Goal: Contribute content: Add original content to the website for others to see

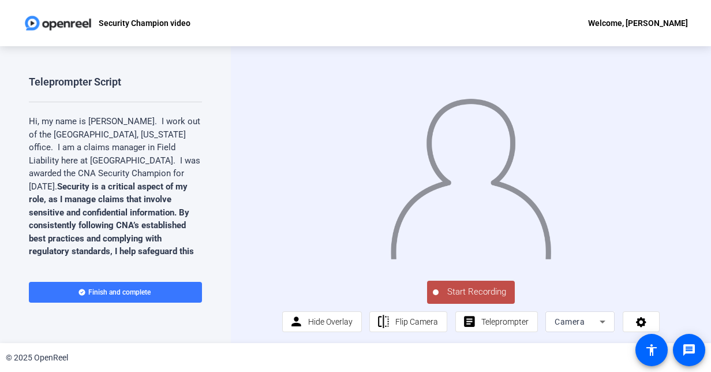
drag, startPoint x: 471, startPoint y: 300, endPoint x: 464, endPoint y: 295, distance: 8.3
click at [464, 295] on span "Start Recording" at bounding box center [476, 291] width 76 height 13
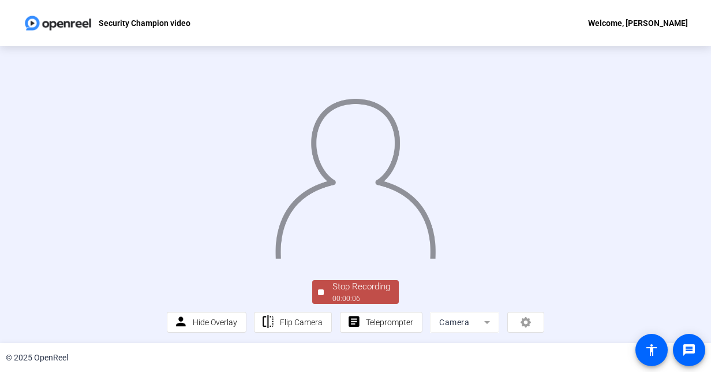
scroll to position [64, 0]
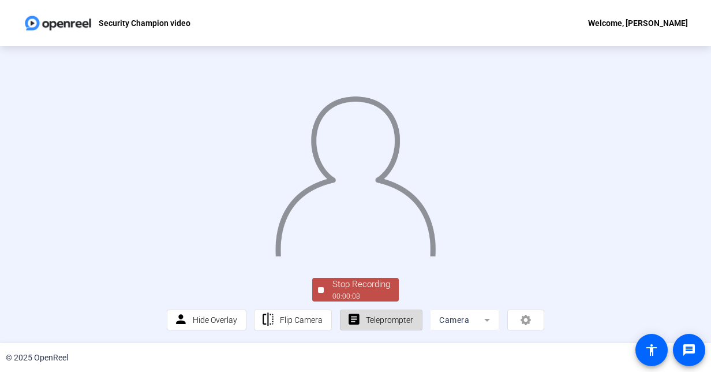
click at [387, 320] on span "Teleprompter" at bounding box center [389, 319] width 47 height 9
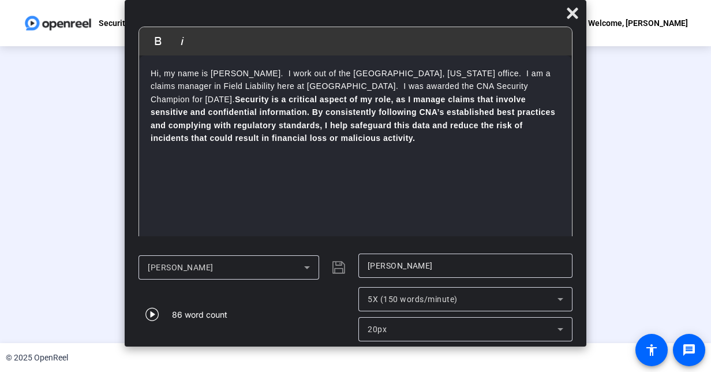
click at [167, 292] on div "Stop Recording 00:00:13 person Hide Overlay flip Flip Camera article Teleprompt…" at bounding box center [355, 303] width 377 height 54
click at [544, 148] on div at bounding box center [355, 160] width 377 height 212
click at [575, 12] on icon at bounding box center [571, 12] width 11 height 11
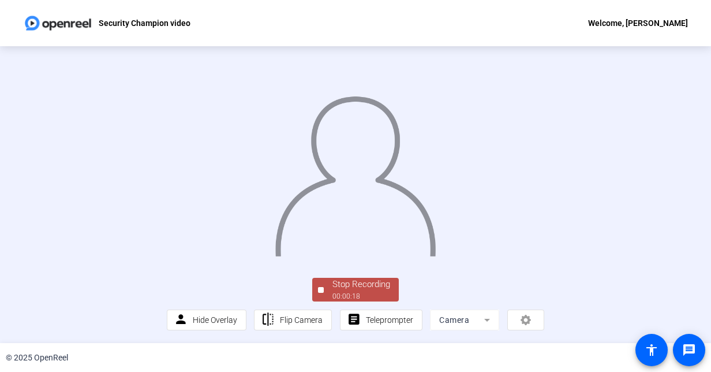
click at [324, 286] on span "Stop Recording 00:00:18" at bounding box center [361, 289] width 75 height 24
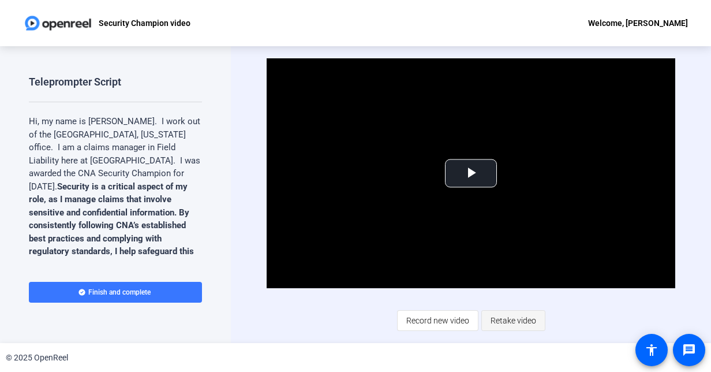
click at [515, 317] on span "Retake video" at bounding box center [513, 320] width 46 height 22
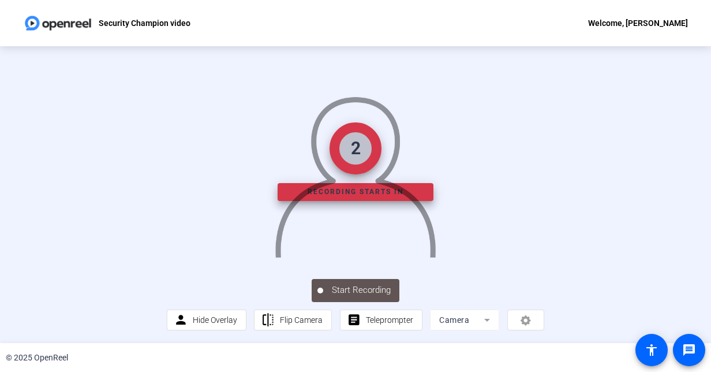
scroll to position [47, 0]
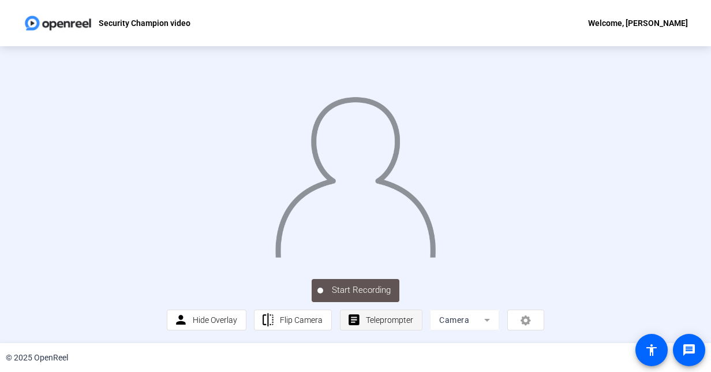
click at [382, 324] on span "Teleprompter" at bounding box center [389, 319] width 47 height 9
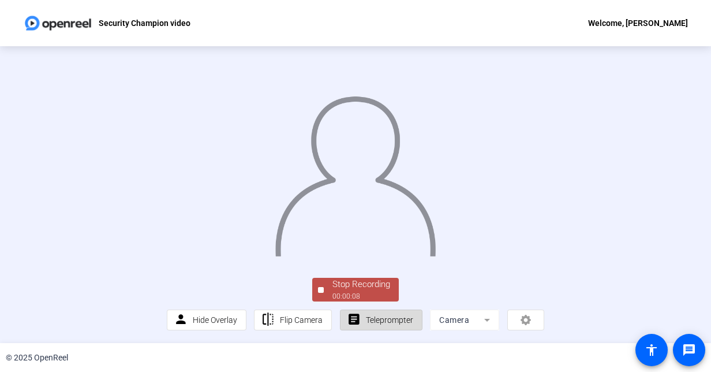
click at [376, 324] on span "Teleprompter" at bounding box center [389, 319] width 47 height 9
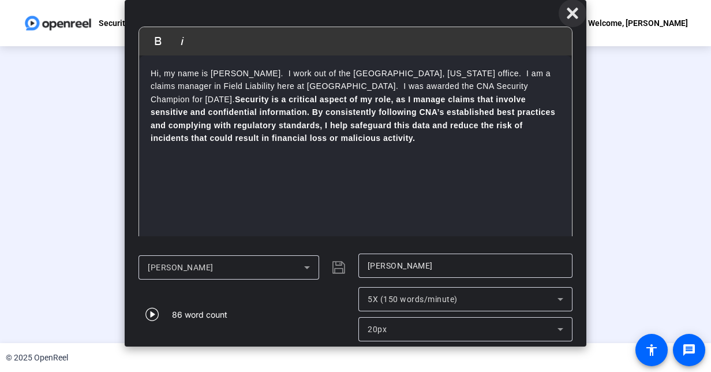
click at [572, 12] on icon at bounding box center [571, 12] width 11 height 11
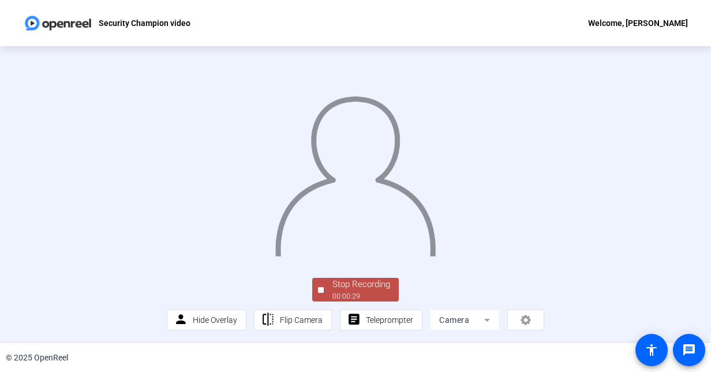
scroll to position [51, 0]
click at [332, 291] on div "Stop Recording" at bounding box center [361, 283] width 58 height 13
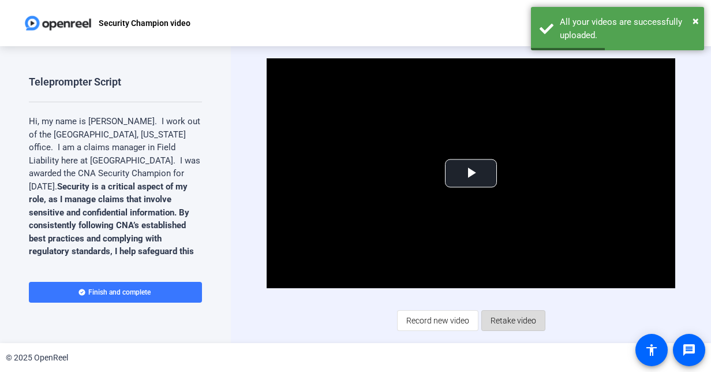
click at [508, 316] on span "Retake video" at bounding box center [513, 320] width 46 height 22
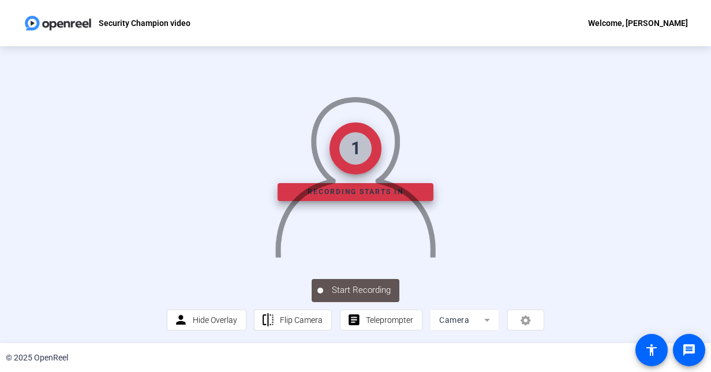
scroll to position [54, 0]
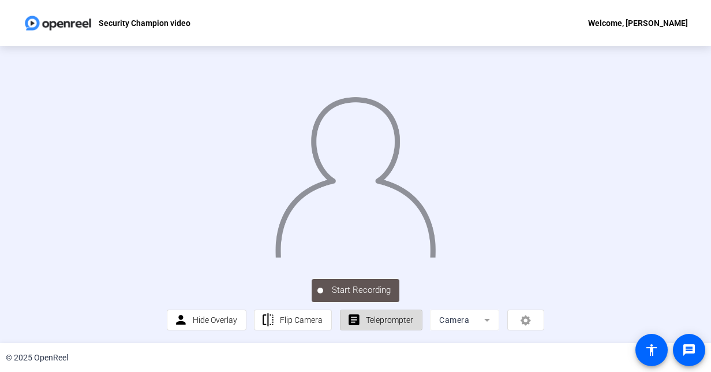
click at [375, 331] on span "Teleprompter" at bounding box center [389, 320] width 47 height 22
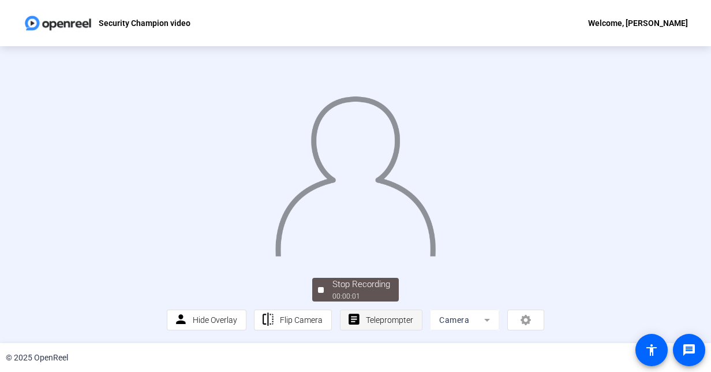
click at [375, 331] on span "Teleprompter" at bounding box center [389, 320] width 47 height 22
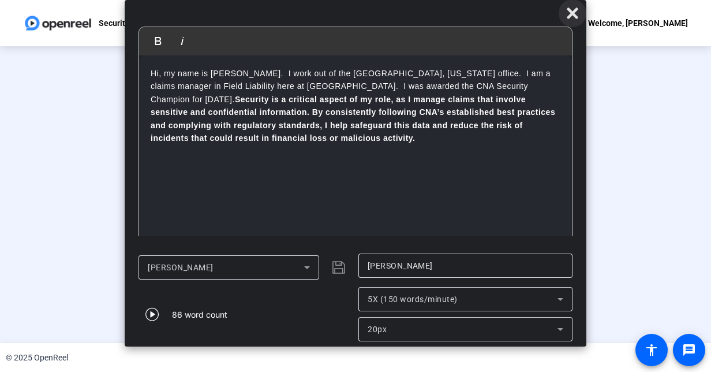
click at [576, 13] on icon at bounding box center [572, 13] width 14 height 14
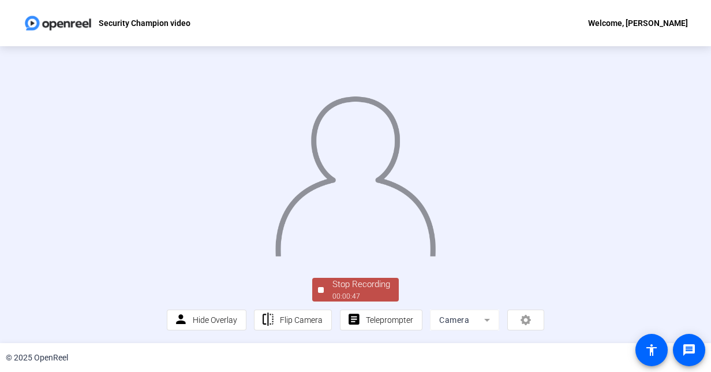
click at [351, 291] on div "Stop Recording" at bounding box center [361, 283] width 58 height 13
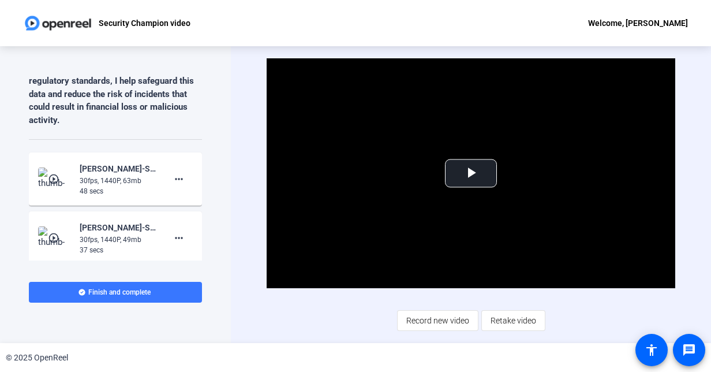
scroll to position [171, 0]
click at [181, 168] on span at bounding box center [179, 178] width 28 height 28
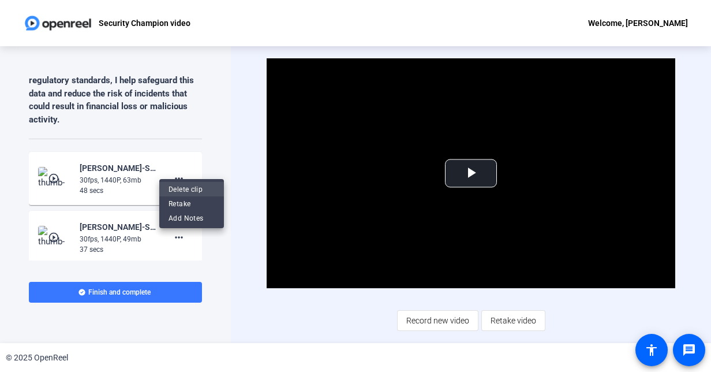
click at [183, 191] on span "Delete clip" at bounding box center [191, 189] width 46 height 14
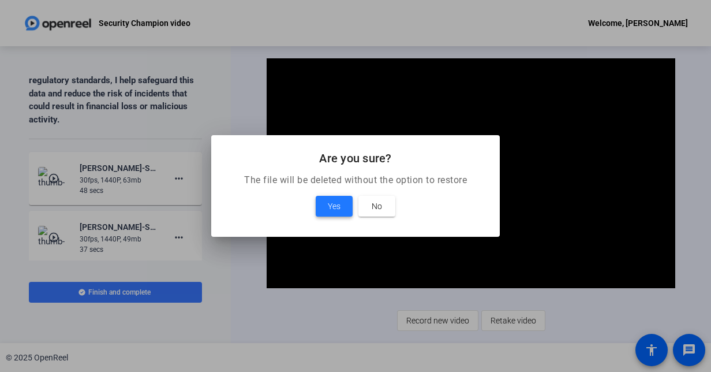
click at [335, 208] on span "Yes" at bounding box center [334, 206] width 13 height 14
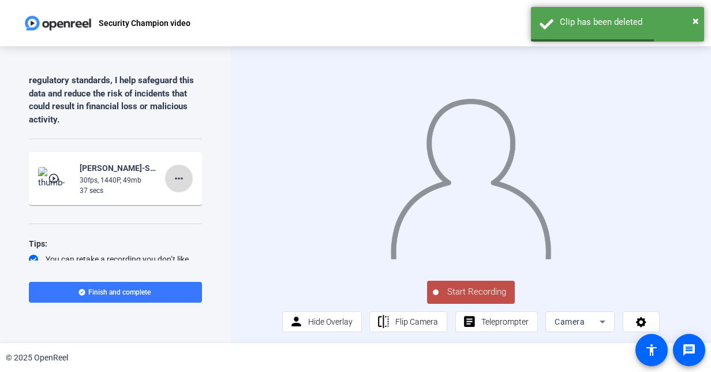
click at [173, 171] on mat-icon "more_horiz" at bounding box center [179, 178] width 14 height 14
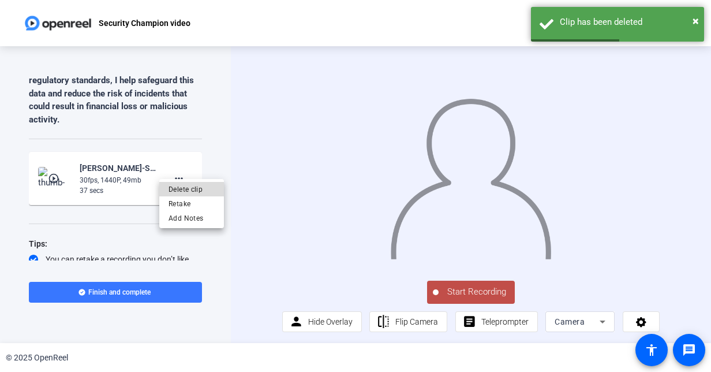
click at [178, 191] on span "Delete clip" at bounding box center [191, 189] width 46 height 14
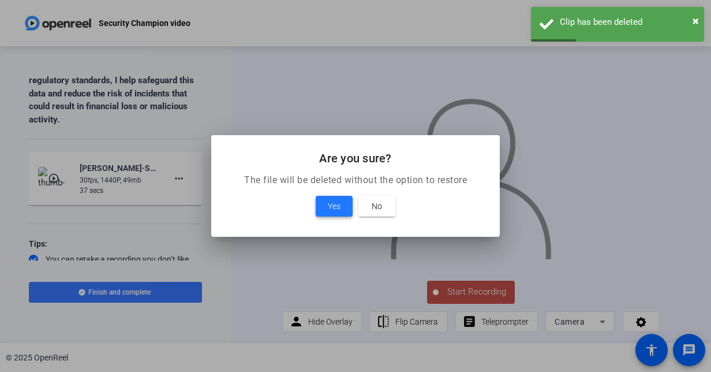
click at [335, 203] on span "Yes" at bounding box center [334, 206] width 13 height 14
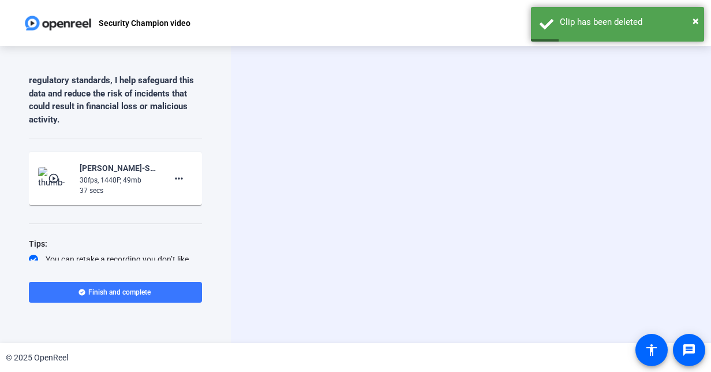
scroll to position [155, 0]
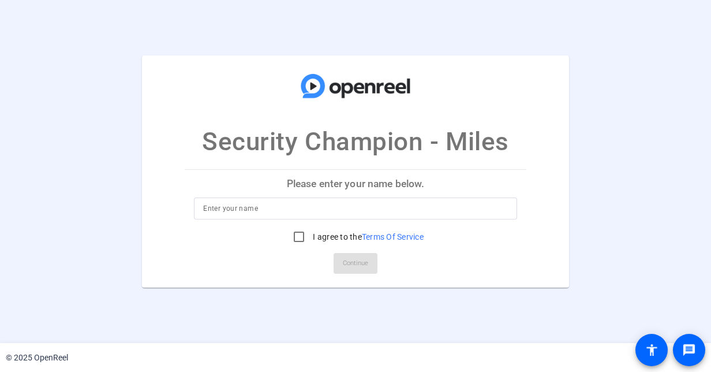
click at [237, 209] on input at bounding box center [355, 208] width 304 height 14
type input "Melissa"
click at [111, 180] on div "Security Champion - Miles Please enter your name below. Melissa I agree to the …" at bounding box center [355, 171] width 711 height 232
click at [301, 237] on input "I agree to the Terms Of Service" at bounding box center [298, 236] width 23 height 23
checkbox input "true"
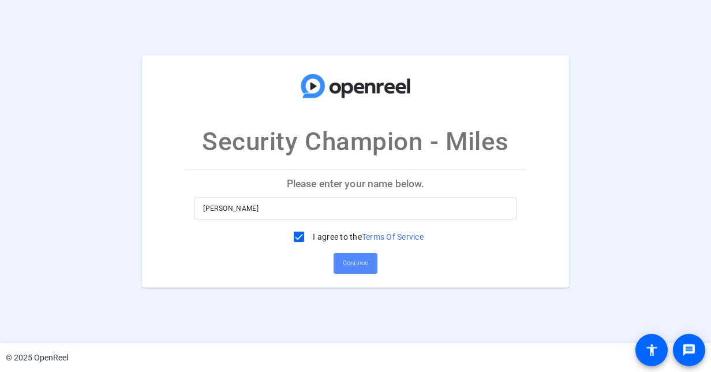
click at [361, 263] on span "Continue" at bounding box center [355, 262] width 25 height 17
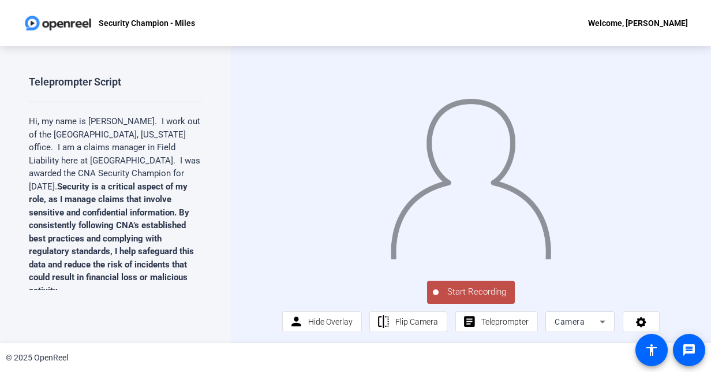
drag, startPoint x: 469, startPoint y: 301, endPoint x: 454, endPoint y: 301, distance: 15.0
click at [454, 298] on span "Start Recording" at bounding box center [476, 291] width 76 height 13
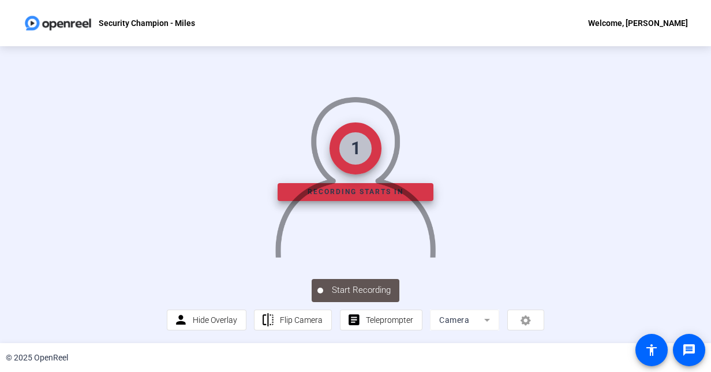
scroll to position [64, 0]
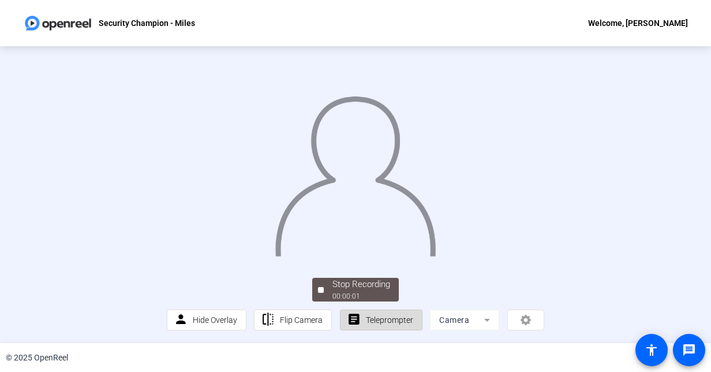
click at [384, 321] on span "Teleprompter" at bounding box center [389, 319] width 47 height 9
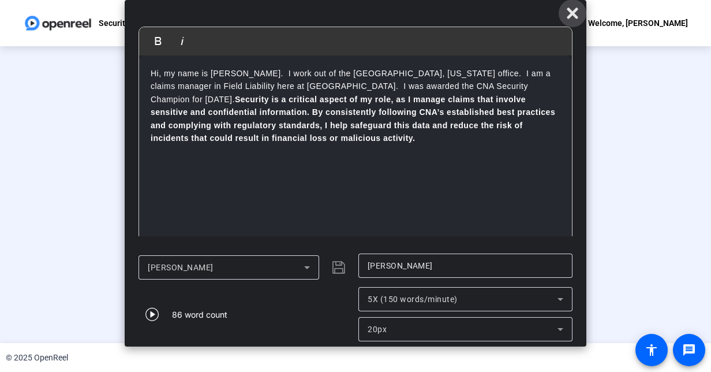
click at [573, 17] on icon at bounding box center [572, 13] width 14 height 14
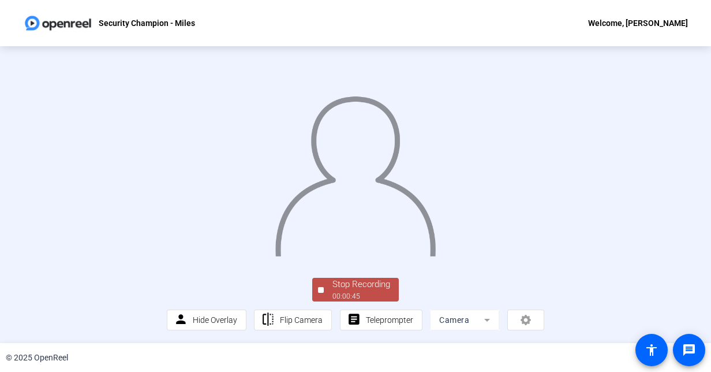
click at [346, 290] on div "Stop Recording" at bounding box center [361, 283] width 58 height 13
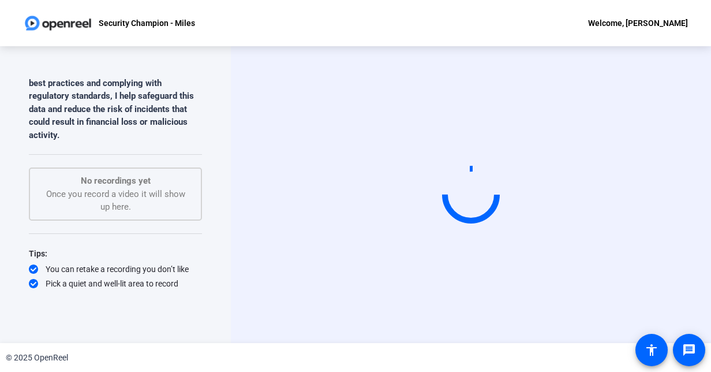
scroll to position [0, 0]
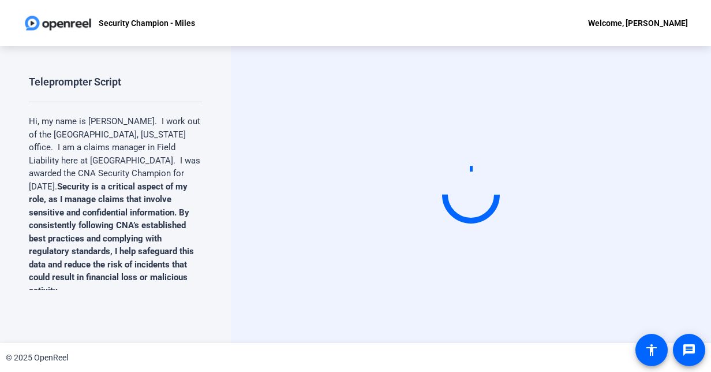
click at [438, 218] on video at bounding box center [470, 194] width 173 height 97
click at [385, 198] on video at bounding box center [470, 194] width 173 height 97
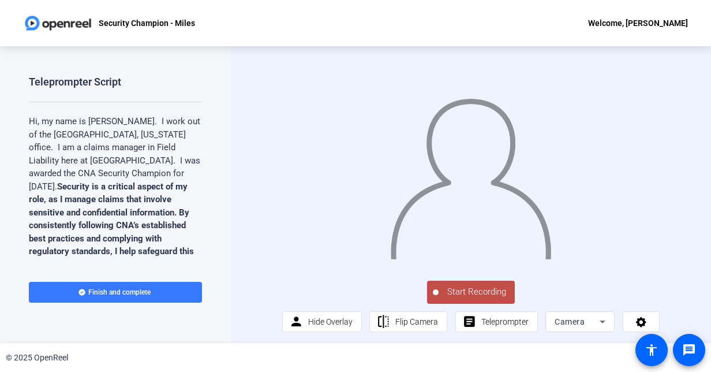
scroll to position [190, 0]
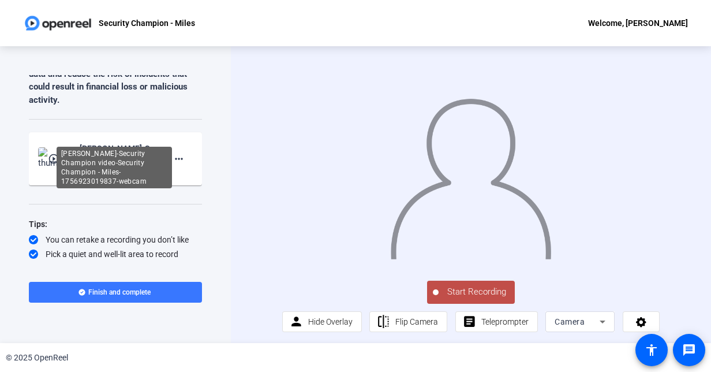
click at [91, 141] on div "[PERSON_NAME]-Security Champion video-Security Champion - Miles-1756923019837-w…" at bounding box center [118, 148] width 77 height 14
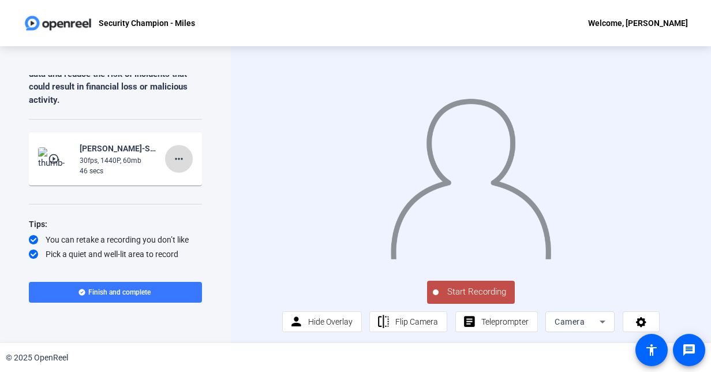
click at [172, 152] on mat-icon "more_horiz" at bounding box center [179, 159] width 14 height 14
click at [52, 142] on div at bounding box center [355, 186] width 711 height 372
click at [52, 153] on mat-icon "play_circle_outline" at bounding box center [55, 159] width 14 height 12
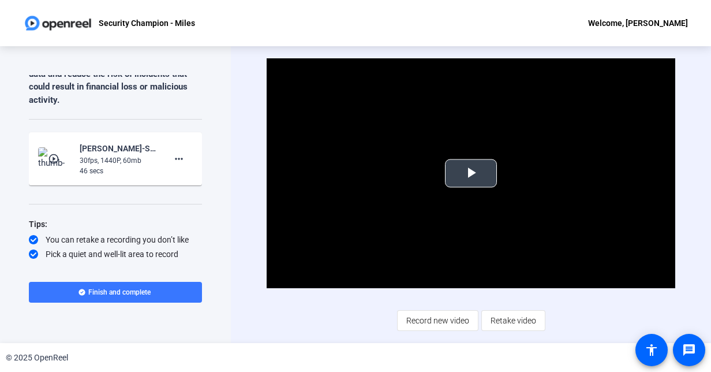
click at [471, 173] on span "Video Player" at bounding box center [471, 173] width 0 height 0
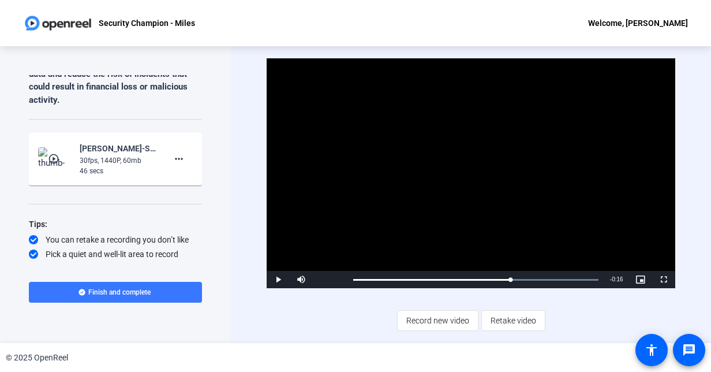
click at [476, 224] on video "Video Player" at bounding box center [471, 173] width 408 height 230
click at [509, 317] on span "Retake video" at bounding box center [513, 320] width 46 height 22
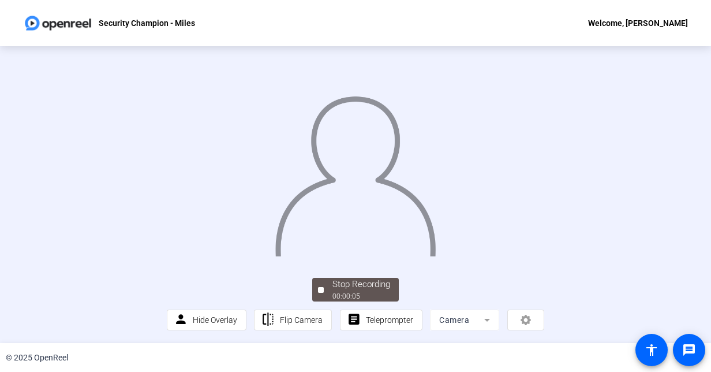
scroll to position [64, 0]
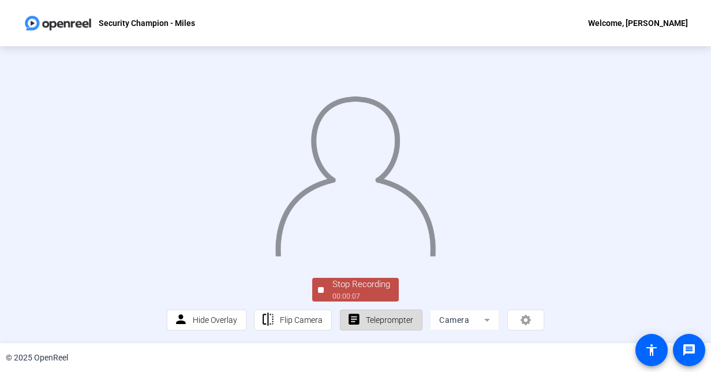
click at [385, 318] on span "Teleprompter" at bounding box center [389, 319] width 47 height 9
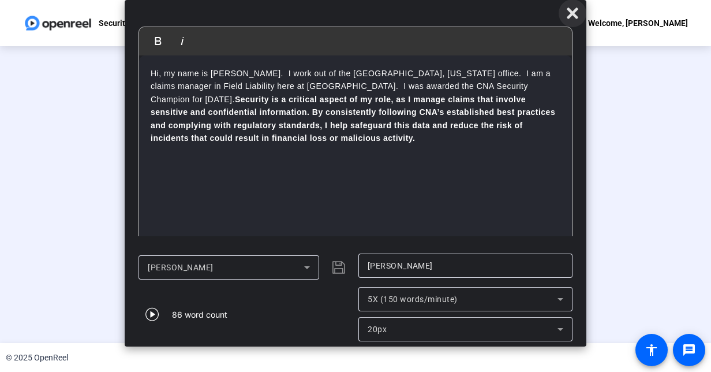
click at [575, 14] on icon at bounding box center [571, 12] width 11 height 11
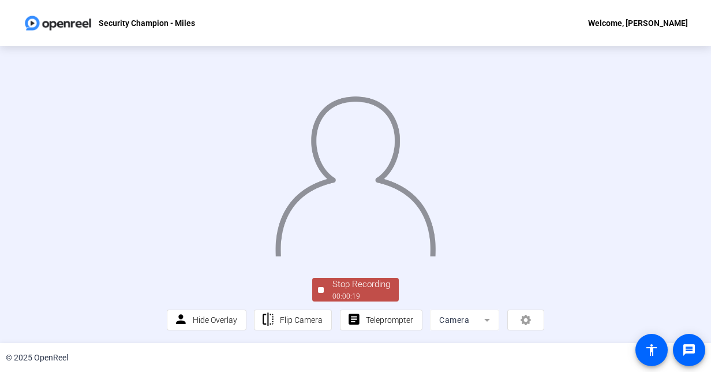
click at [320, 288] on div at bounding box center [321, 290] width 6 height 6
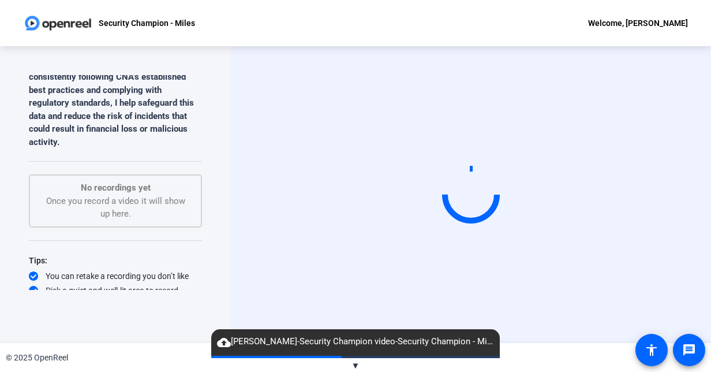
scroll to position [155, 0]
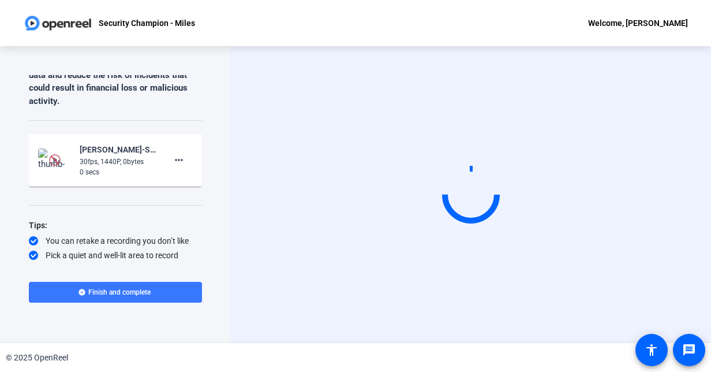
scroll to position [190, 0]
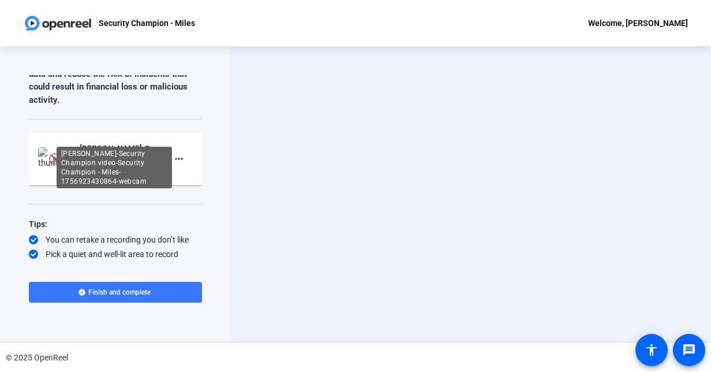
click at [80, 141] on div "[PERSON_NAME]-Security Champion video-Security Champion - Miles-1756923430864-w…" at bounding box center [118, 148] width 77 height 14
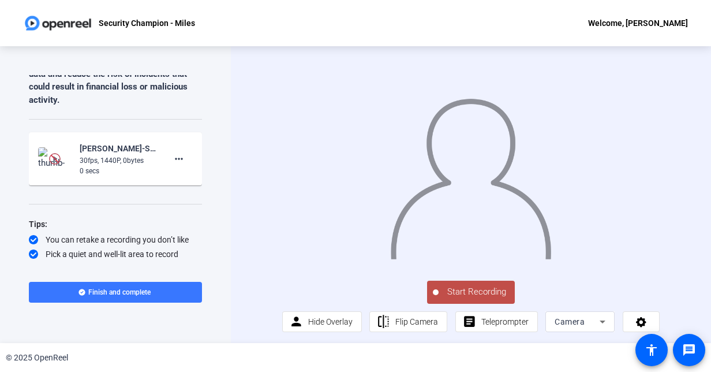
click at [51, 153] on img at bounding box center [55, 159] width 12 height 12
click at [54, 153] on img at bounding box center [55, 159] width 12 height 12
click at [174, 152] on mat-icon "more_horiz" at bounding box center [179, 159] width 14 height 14
click at [182, 168] on span "Delete clip" at bounding box center [191, 169] width 46 height 14
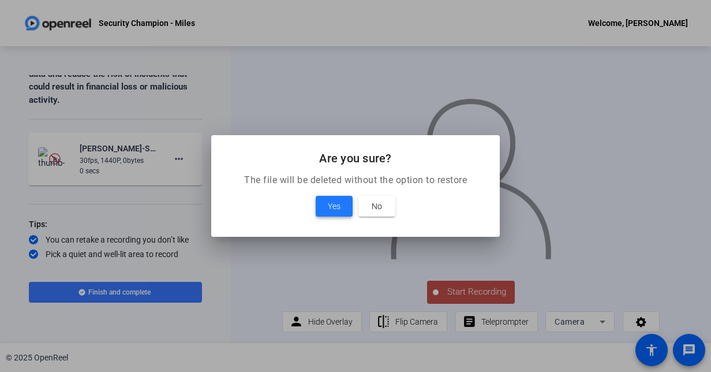
click at [331, 204] on span "Yes" at bounding box center [334, 206] width 13 height 14
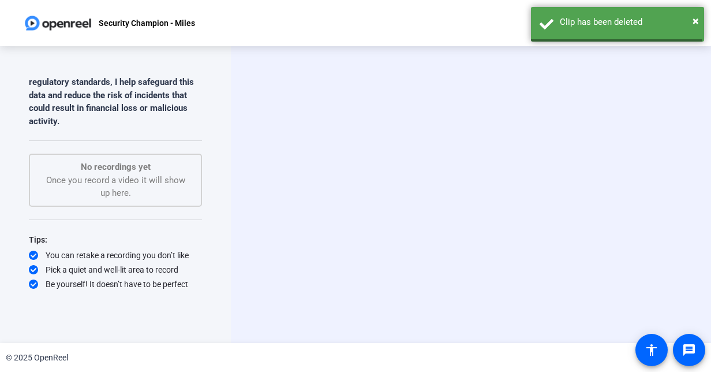
scroll to position [155, 0]
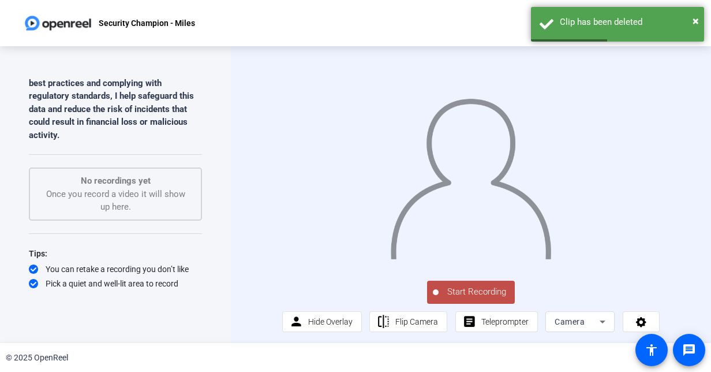
click at [477, 298] on span "Start Recording" at bounding box center [476, 291] width 76 height 13
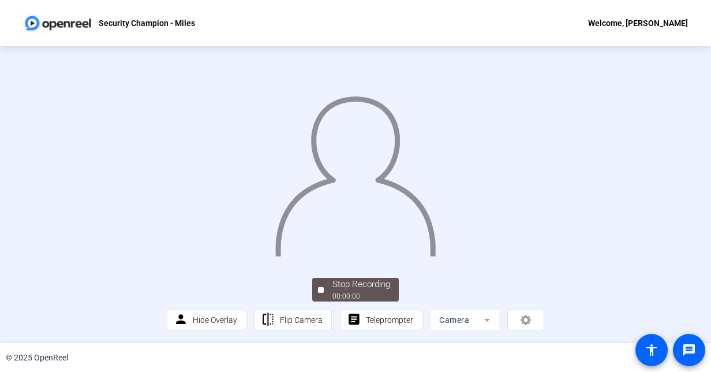
scroll to position [62, 0]
click at [389, 318] on span "Teleprompter" at bounding box center [389, 319] width 47 height 9
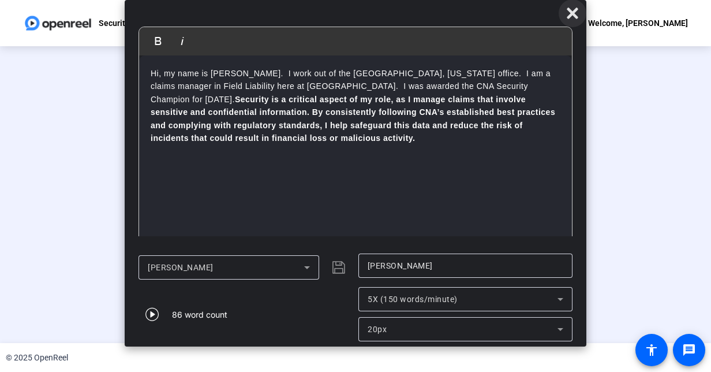
click at [576, 12] on icon at bounding box center [572, 13] width 14 height 14
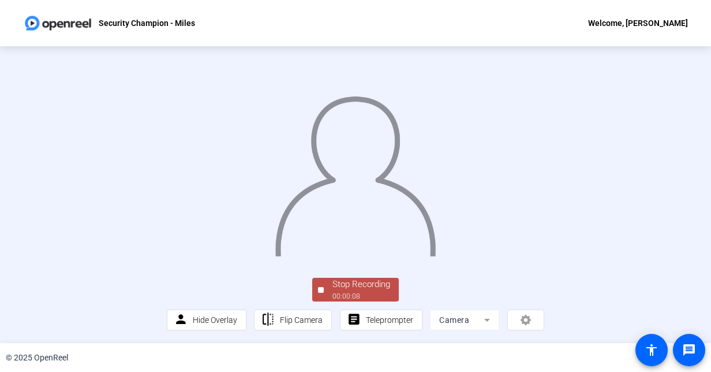
click at [319, 292] on div at bounding box center [321, 290] width 6 height 6
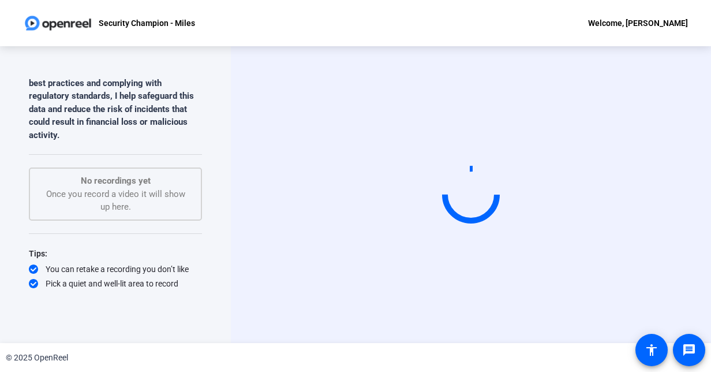
scroll to position [0, 0]
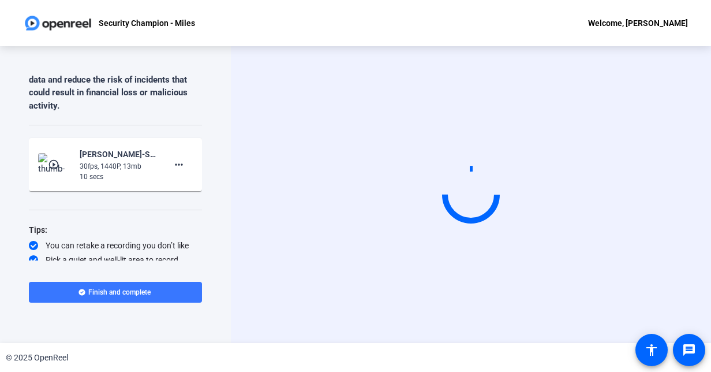
scroll to position [186, 0]
click at [49, 157] on mat-icon "play_circle_outline" at bounding box center [55, 163] width 14 height 12
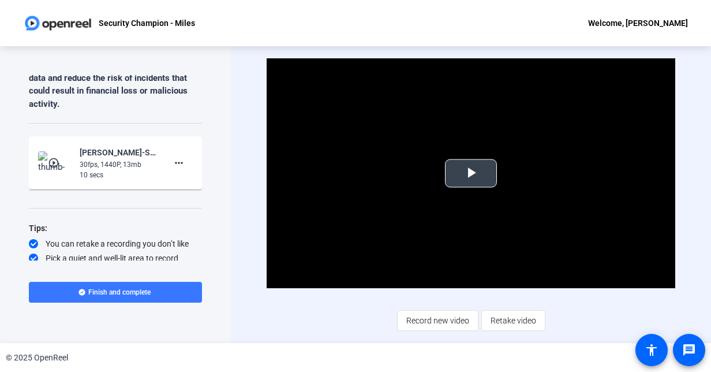
click at [471, 173] on span "Video Player" at bounding box center [471, 173] width 0 height 0
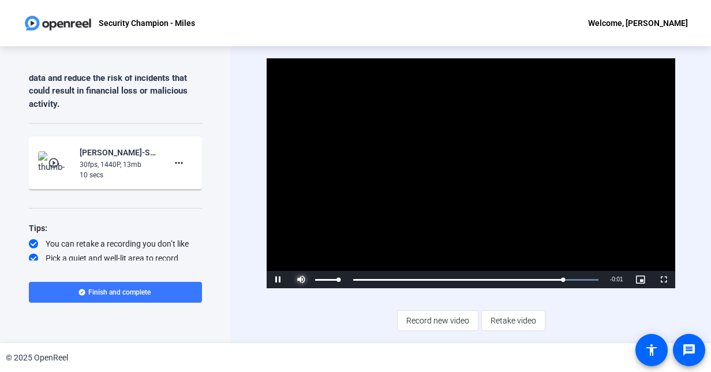
click at [301, 279] on span "Video Player" at bounding box center [301, 279] width 23 height 0
click at [172, 156] on mat-icon "more_horiz" at bounding box center [179, 163] width 14 height 14
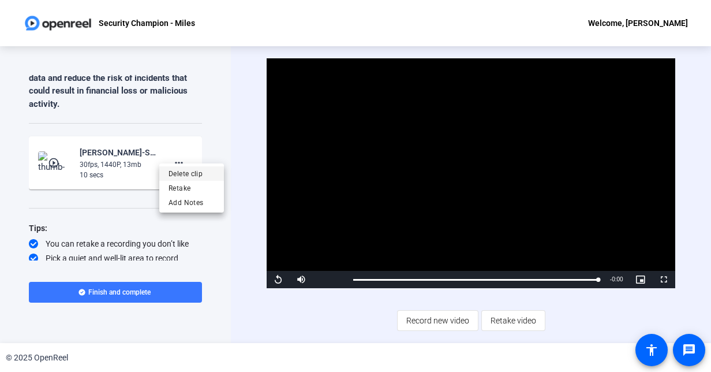
click at [196, 168] on span "Delete clip" at bounding box center [191, 173] width 46 height 14
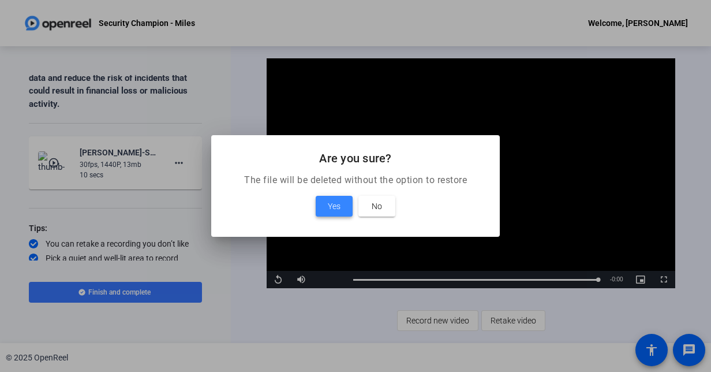
click at [337, 208] on span "Yes" at bounding box center [334, 206] width 13 height 14
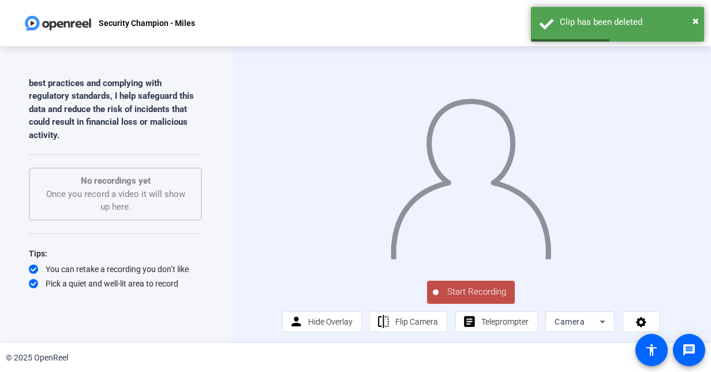
scroll to position [9, 0]
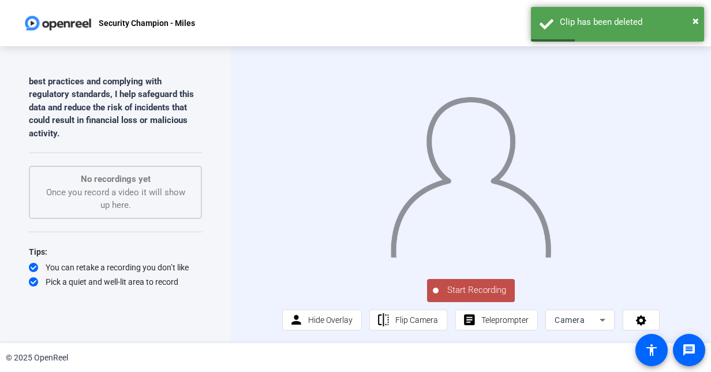
click at [595, 324] on icon at bounding box center [602, 320] width 14 height 14
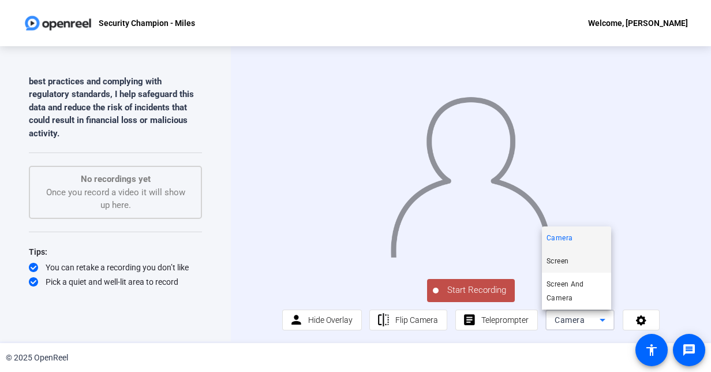
click at [583, 257] on mat-option "Screen" at bounding box center [576, 260] width 69 height 23
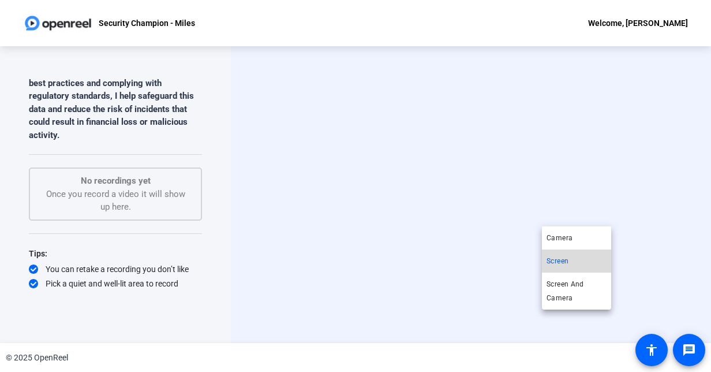
scroll to position [0, 0]
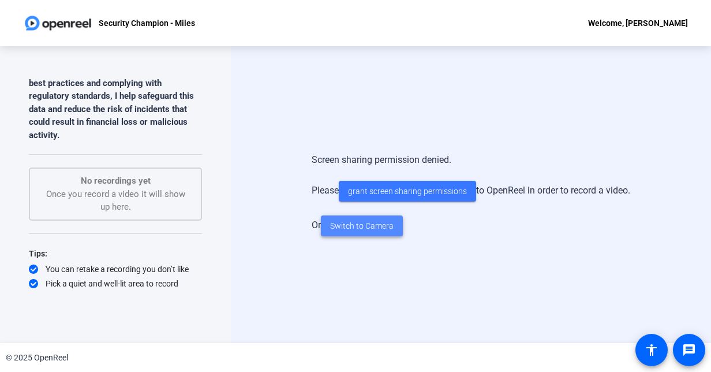
click at [361, 225] on span "Switch to Camera" at bounding box center [361, 226] width 63 height 12
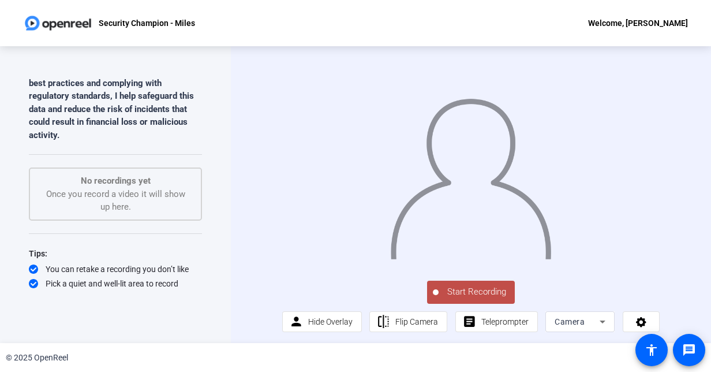
scroll to position [9, 0]
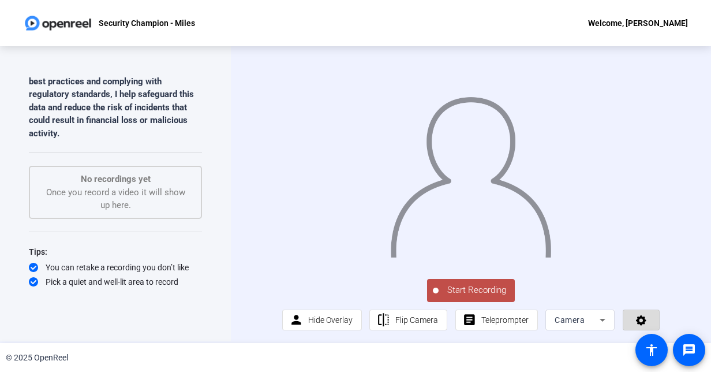
click at [635, 317] on icon at bounding box center [641, 320] width 13 height 12
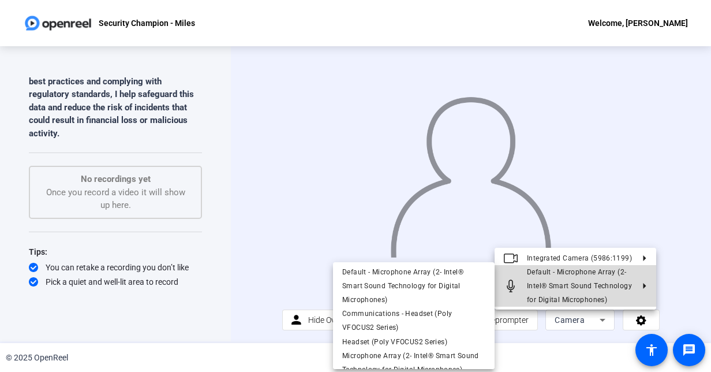
click at [606, 282] on span "Default - Microphone Array (2- Intel® Smart Sound Technology for Digital Microp…" at bounding box center [579, 286] width 105 height 36
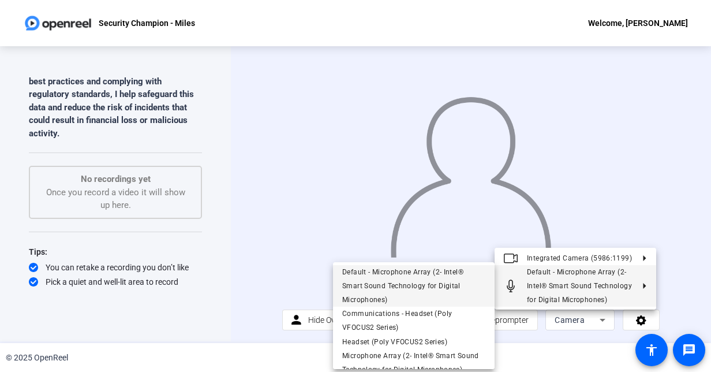
click at [426, 271] on span "Default - Microphone Array (2- Intel® Smart Sound Technology for Digital Microp…" at bounding box center [402, 286] width 121 height 36
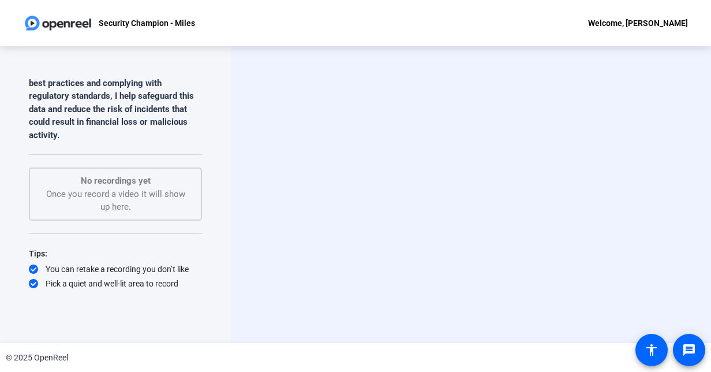
scroll to position [0, 0]
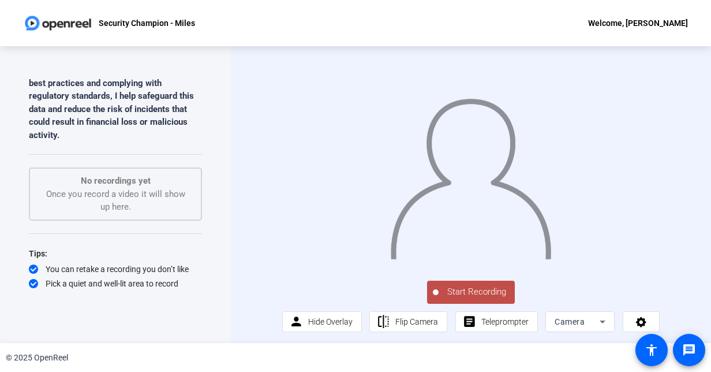
click at [465, 298] on span "Start Recording" at bounding box center [476, 291] width 76 height 13
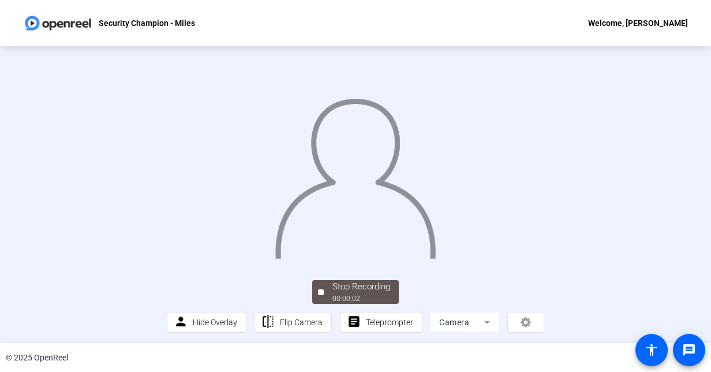
scroll to position [64, 0]
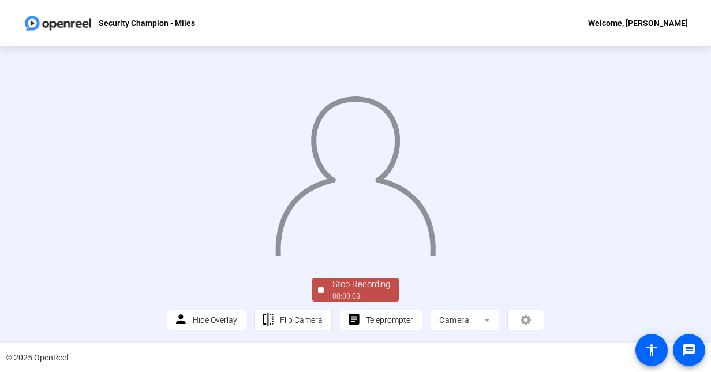
click at [344, 290] on div "Stop Recording" at bounding box center [361, 283] width 58 height 13
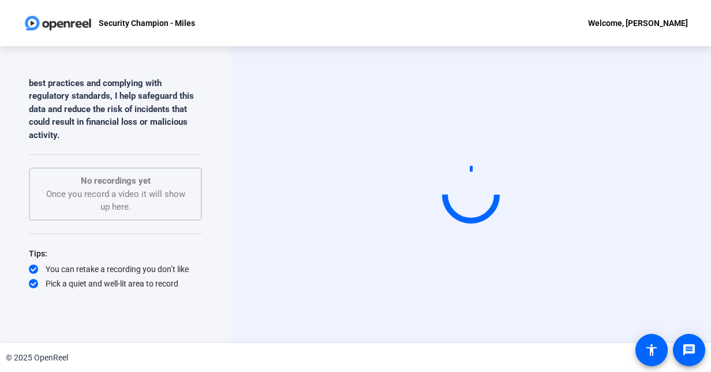
scroll to position [0, 0]
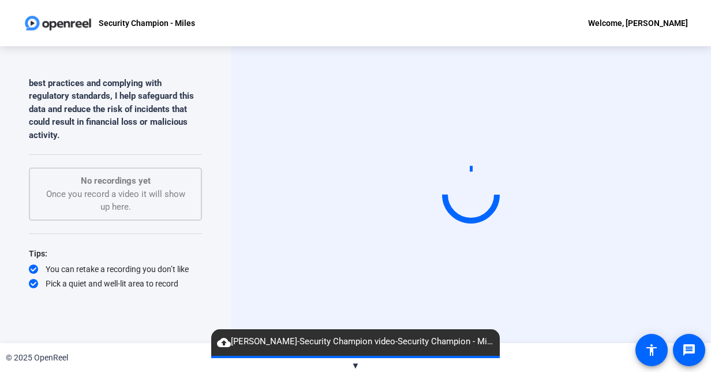
click at [283, 344] on span "cloud_upload Melissa-Security Champion video-Security Champion - Miles-17569235…" at bounding box center [355, 342] width 288 height 14
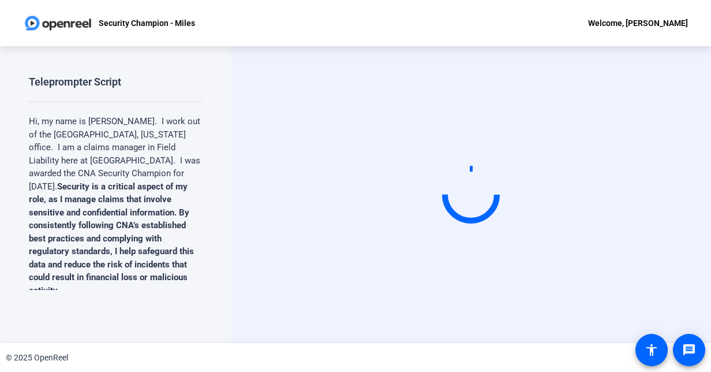
scroll to position [155, 0]
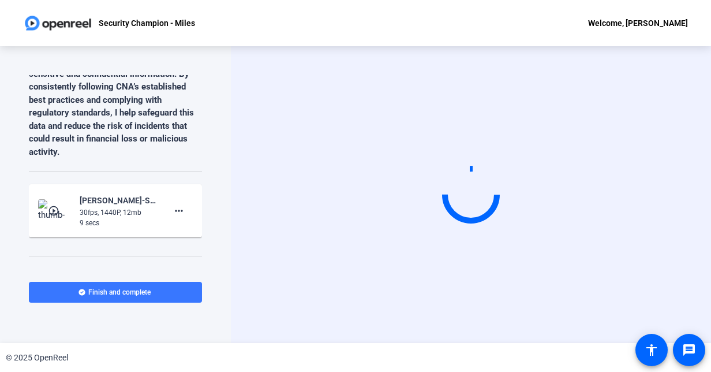
scroll to position [144, 0]
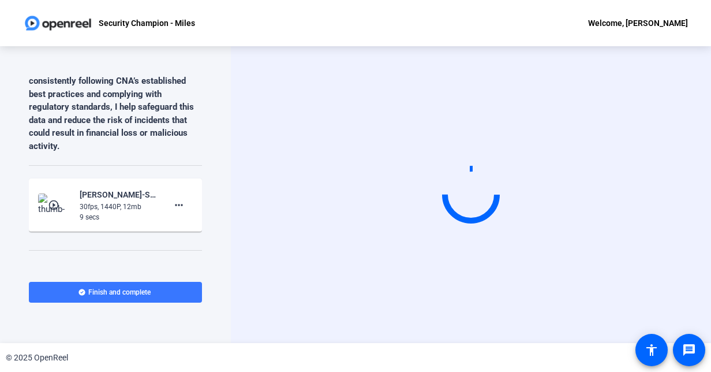
click at [49, 199] on mat-icon "play_circle_outline" at bounding box center [55, 205] width 14 height 12
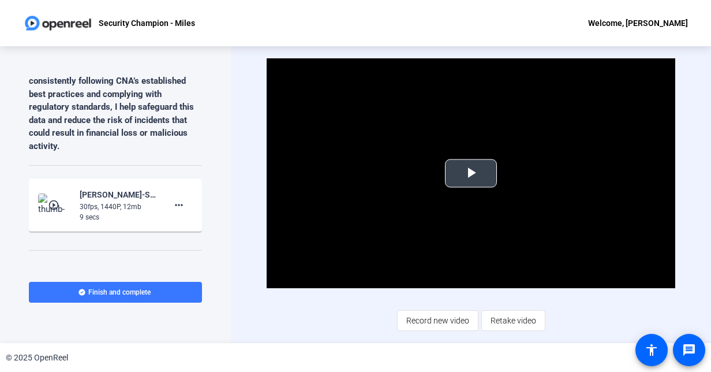
click at [471, 173] on span "Video Player" at bounding box center [471, 173] width 0 height 0
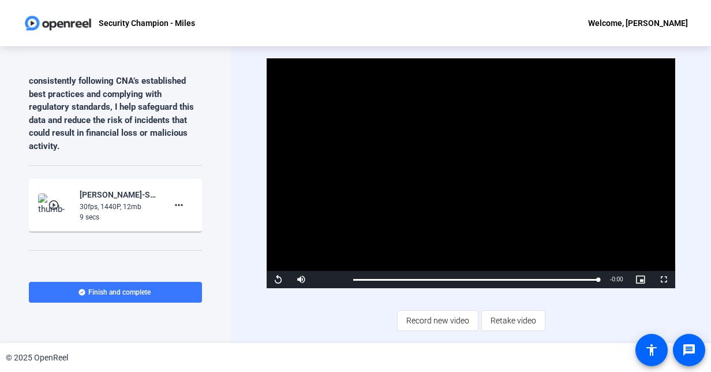
click at [301, 310] on div "Video Player is loading. Play Video Replay Mute Current Time 0:09 / Duration 0:…" at bounding box center [471, 194] width 408 height 272
click at [172, 198] on mat-icon "more_horiz" at bounding box center [179, 205] width 14 height 14
click at [201, 216] on span "Delete clip" at bounding box center [191, 215] width 46 height 14
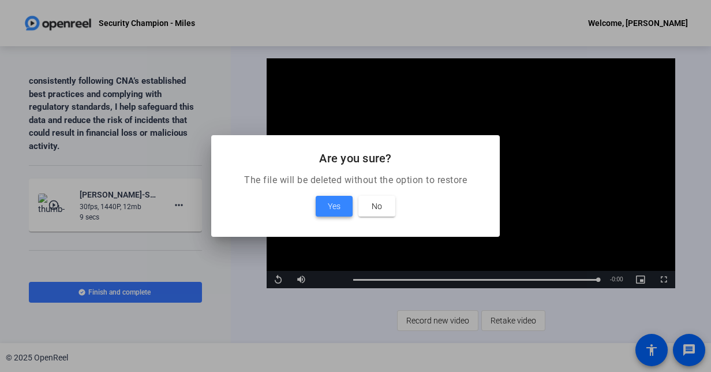
click at [322, 212] on span at bounding box center [334, 206] width 37 height 28
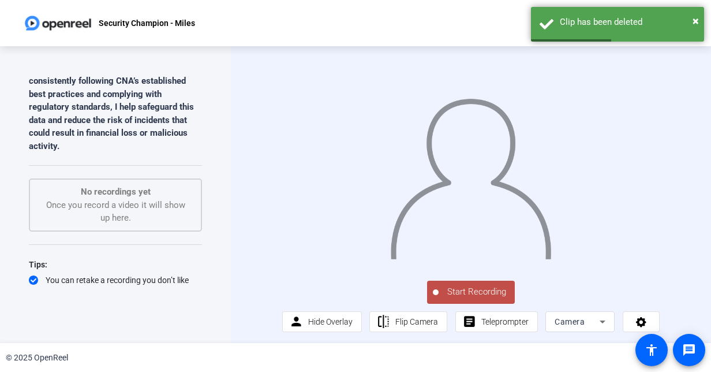
click at [472, 298] on span "Start Recording" at bounding box center [476, 291] width 76 height 13
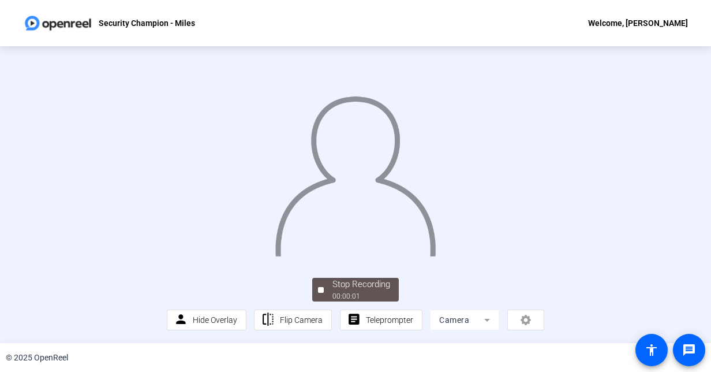
scroll to position [63, 0]
click at [357, 294] on div "00:00:06" at bounding box center [361, 296] width 58 height 10
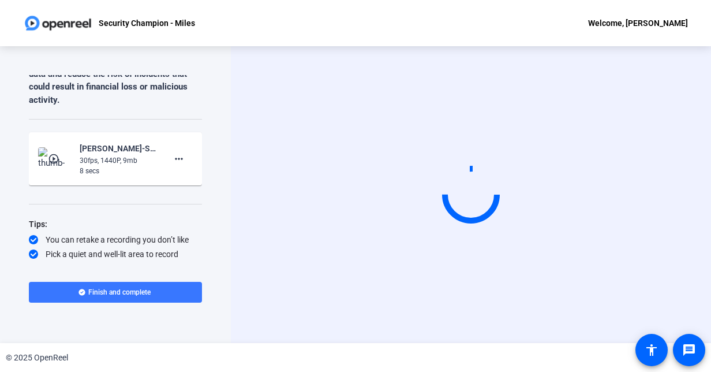
scroll to position [190, 0]
click at [51, 153] on mat-icon "play_circle_outline" at bounding box center [55, 159] width 14 height 12
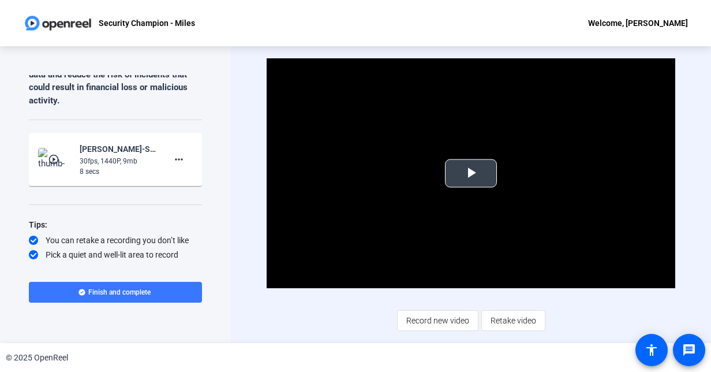
click at [471, 173] on span "Video Player" at bounding box center [471, 173] width 0 height 0
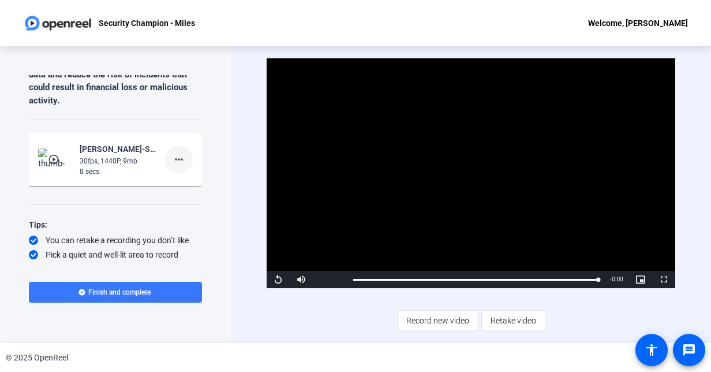
click at [174, 152] on mat-icon "more_horiz" at bounding box center [179, 159] width 14 height 14
click at [185, 171] on span "Delete clip" at bounding box center [191, 170] width 46 height 14
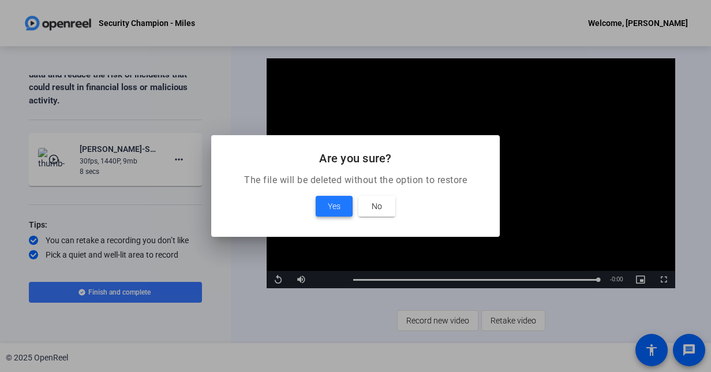
click at [336, 204] on span "Yes" at bounding box center [334, 206] width 13 height 14
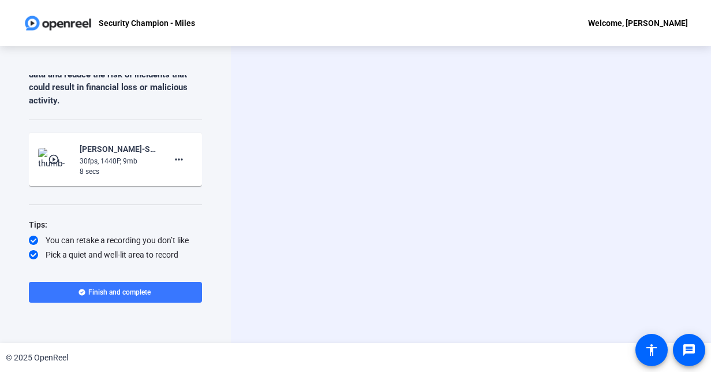
scroll to position [155, 0]
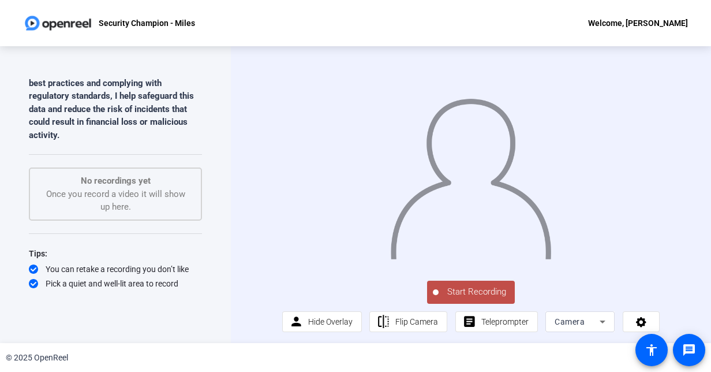
click at [464, 297] on span "Start Recording" at bounding box center [476, 291] width 76 height 13
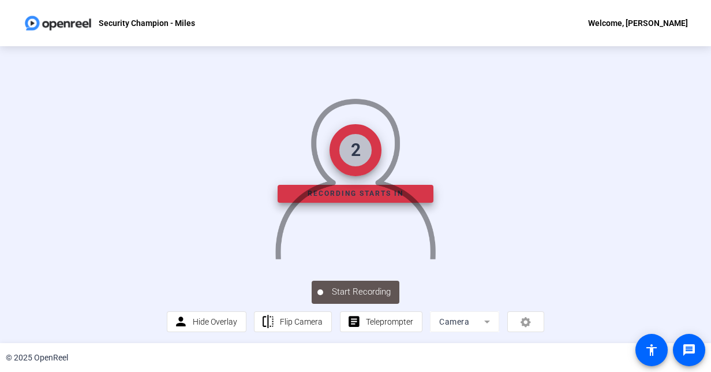
scroll to position [64, 0]
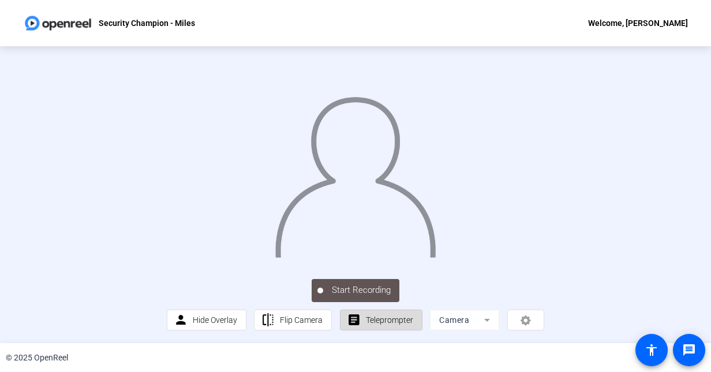
click at [392, 320] on span "Teleprompter" at bounding box center [389, 319] width 47 height 9
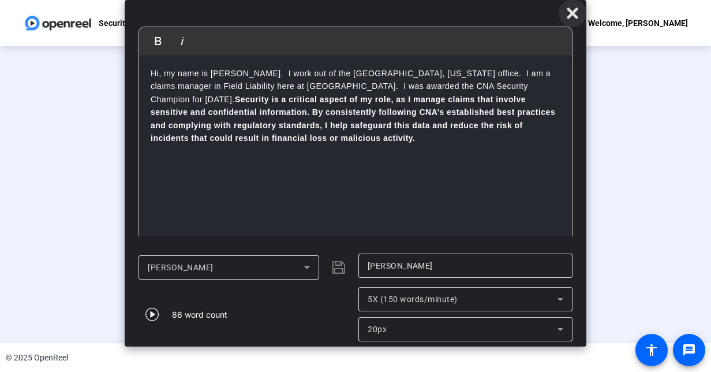
click at [575, 16] on icon at bounding box center [571, 12] width 11 height 11
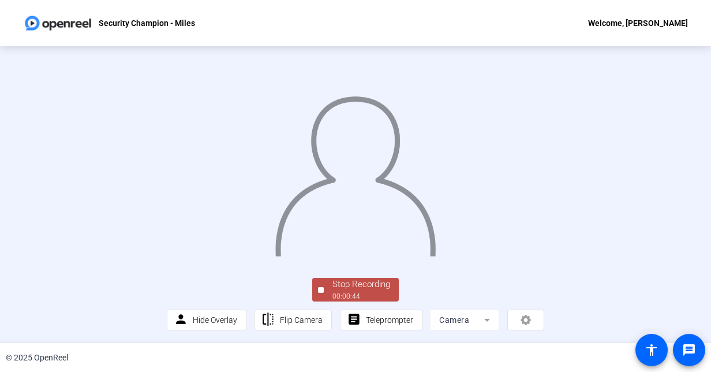
click at [346, 297] on div "00:00:44" at bounding box center [361, 296] width 58 height 10
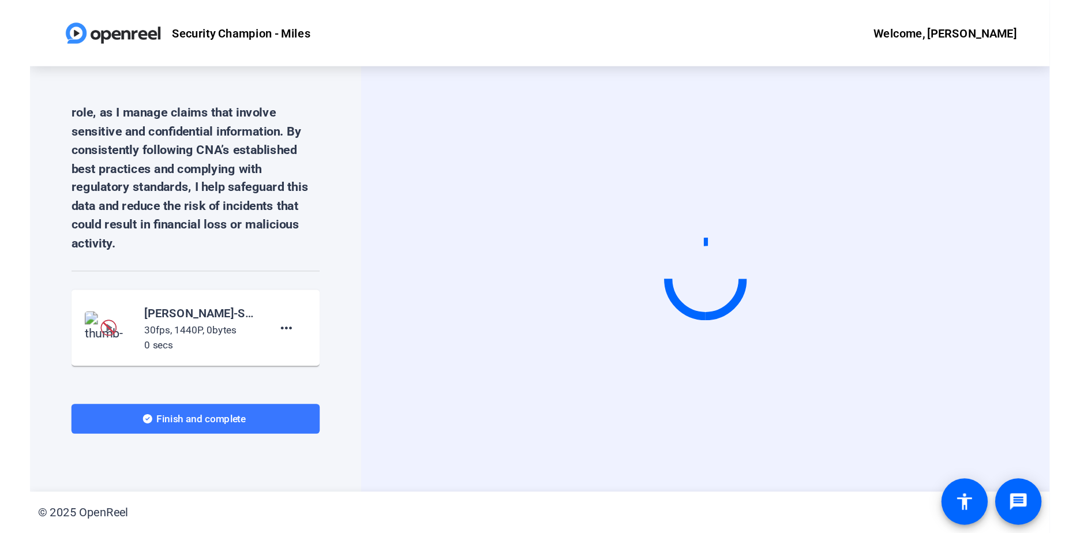
scroll to position [121, 0]
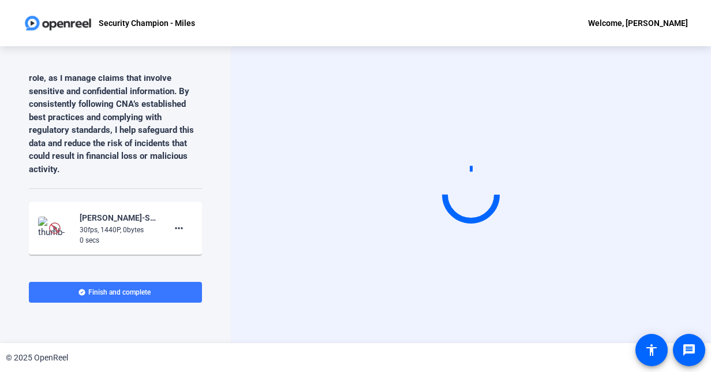
click at [50, 222] on img at bounding box center [55, 228] width 12 height 12
click at [59, 216] on img at bounding box center [55, 227] width 34 height 23
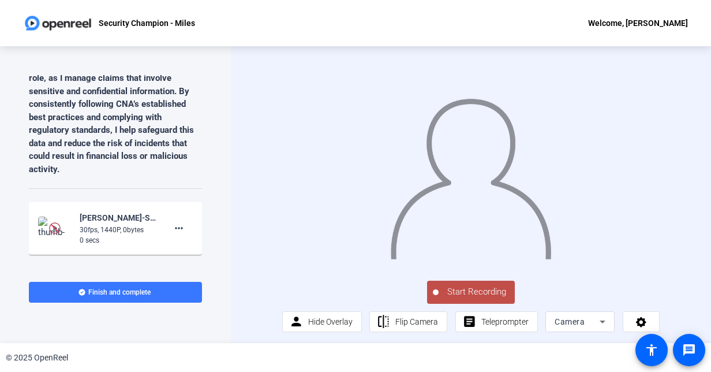
click at [52, 222] on img at bounding box center [55, 228] width 12 height 12
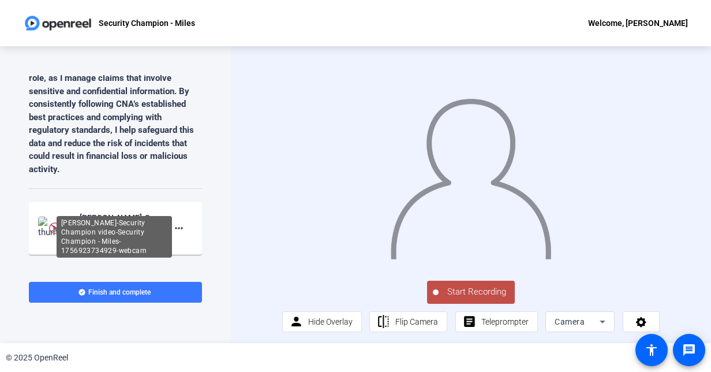
click at [103, 211] on div "[PERSON_NAME]-Security Champion video-Security Champion - Miles-1756923734929-w…" at bounding box center [118, 218] width 77 height 14
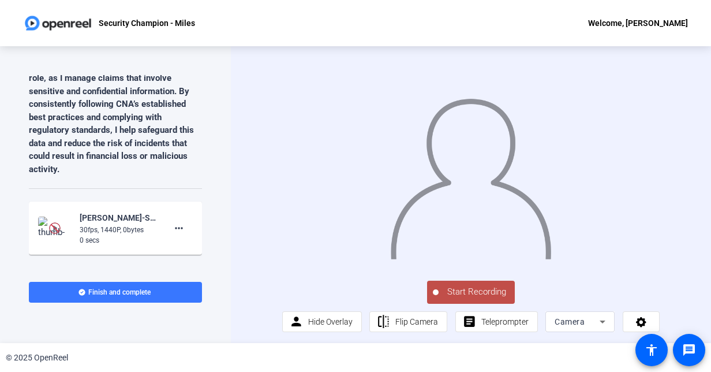
click at [103, 211] on div "[PERSON_NAME]-Security Champion video-Security Champion - Miles-1756923734929-w…" at bounding box center [118, 218] width 77 height 14
drag, startPoint x: 103, startPoint y: 205, endPoint x: 51, endPoint y: 213, distance: 52.0
click at [51, 222] on img at bounding box center [55, 228] width 12 height 12
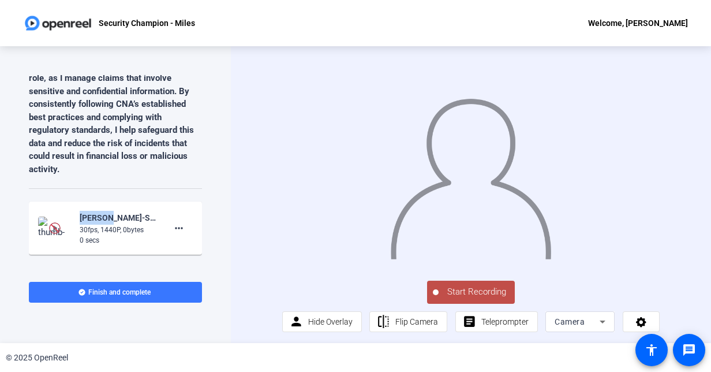
drag, startPoint x: 51, startPoint y: 213, endPoint x: 42, endPoint y: 215, distance: 9.9
click at [42, 216] on img at bounding box center [55, 227] width 34 height 23
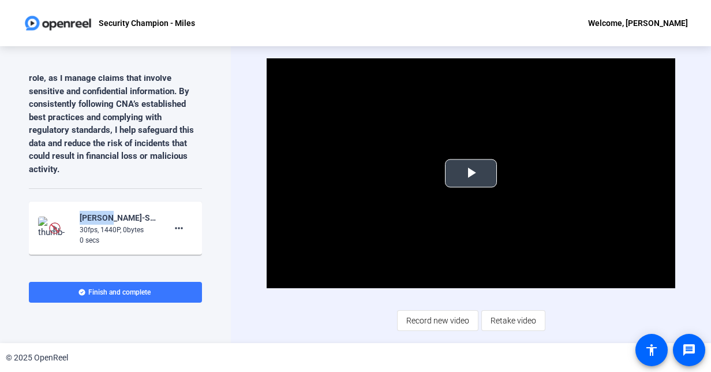
drag, startPoint x: 42, startPoint y: 215, endPoint x: 470, endPoint y: 178, distance: 429.6
click at [471, 173] on span "Video Player" at bounding box center [471, 173] width 0 height 0
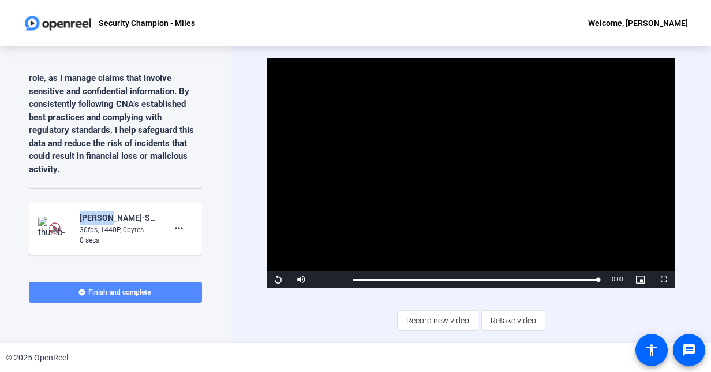
click at [137, 289] on span "Finish and complete" at bounding box center [119, 291] width 62 height 9
